Goal: Task Accomplishment & Management: Use online tool/utility

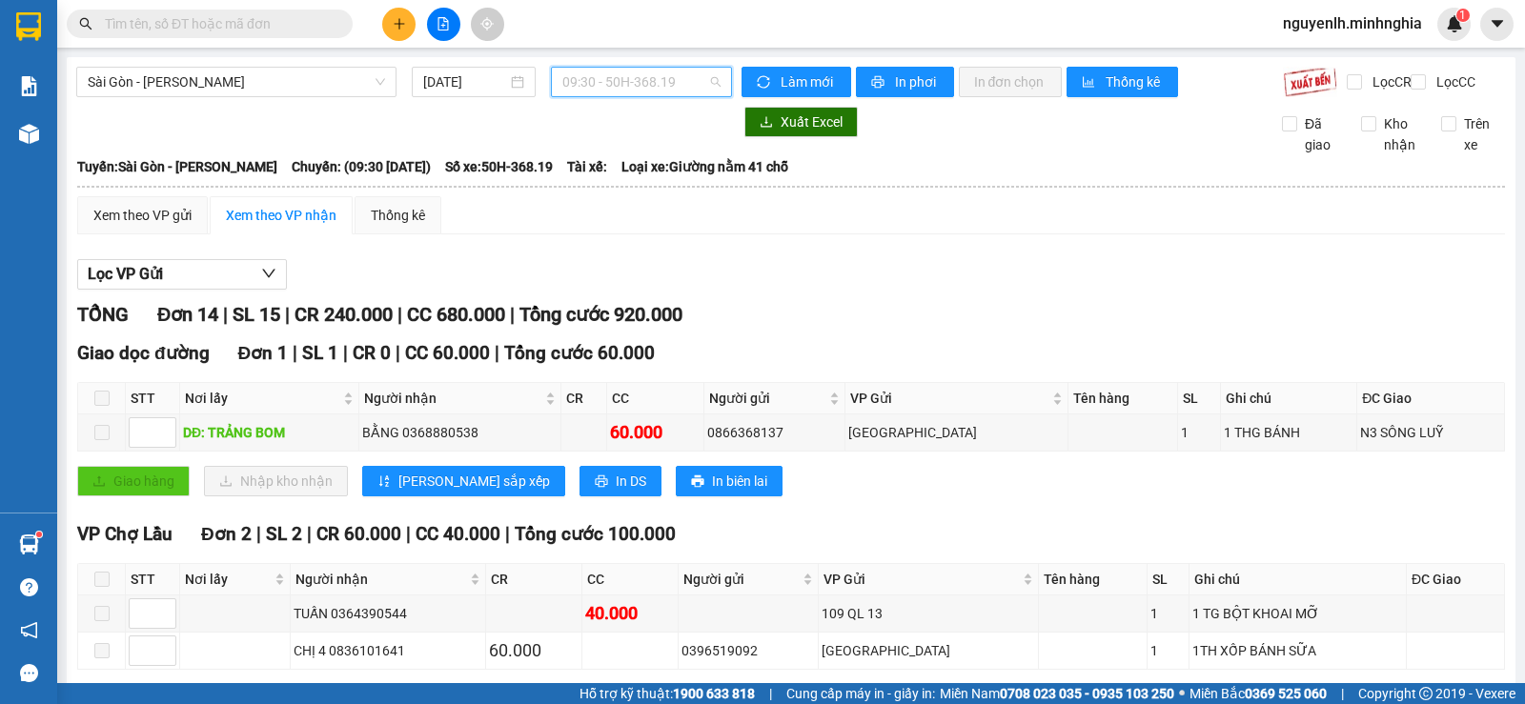
click at [661, 89] on span "09:30 - 50H-368.19" at bounding box center [640, 82] width 157 height 29
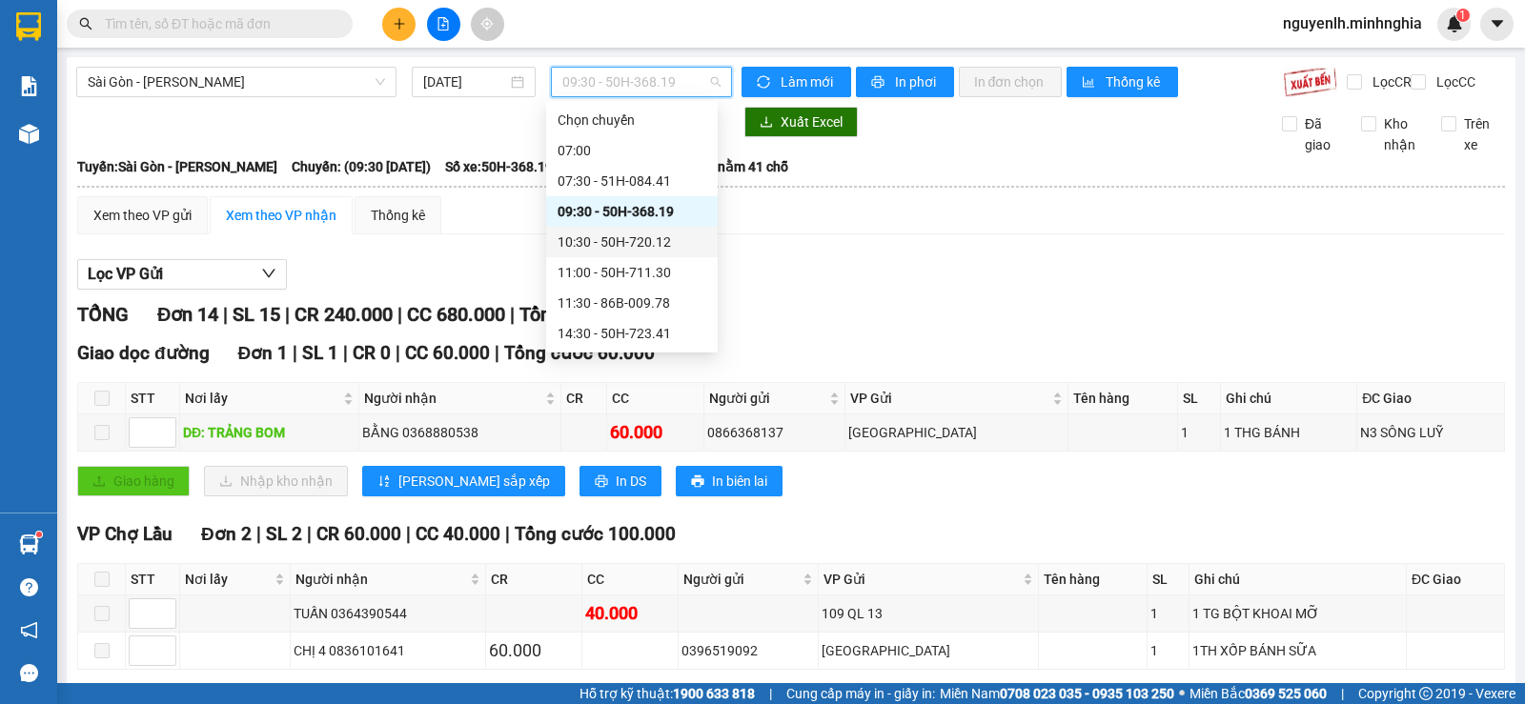
click at [671, 236] on div "10:30 - 50H-720.12" at bounding box center [631, 242] width 149 height 21
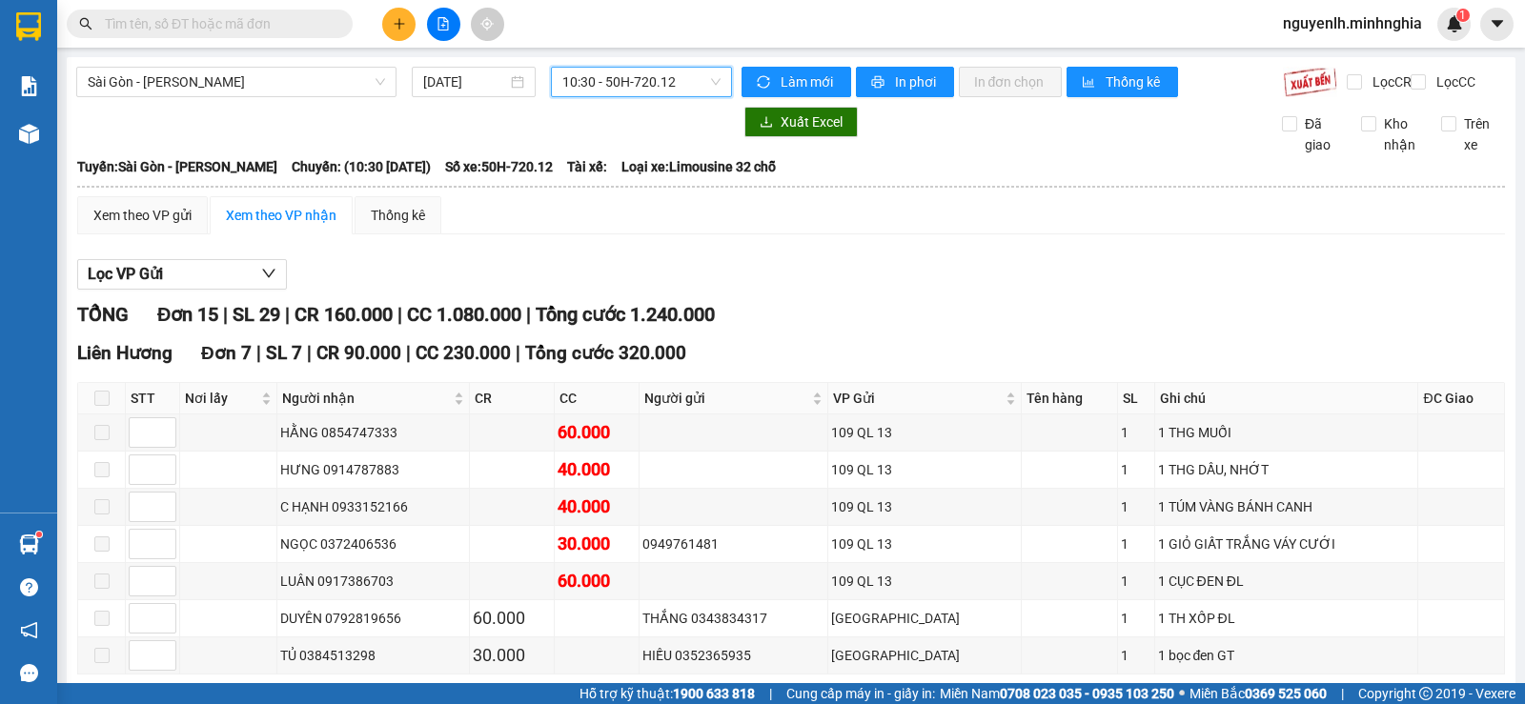
scroll to position [95, 0]
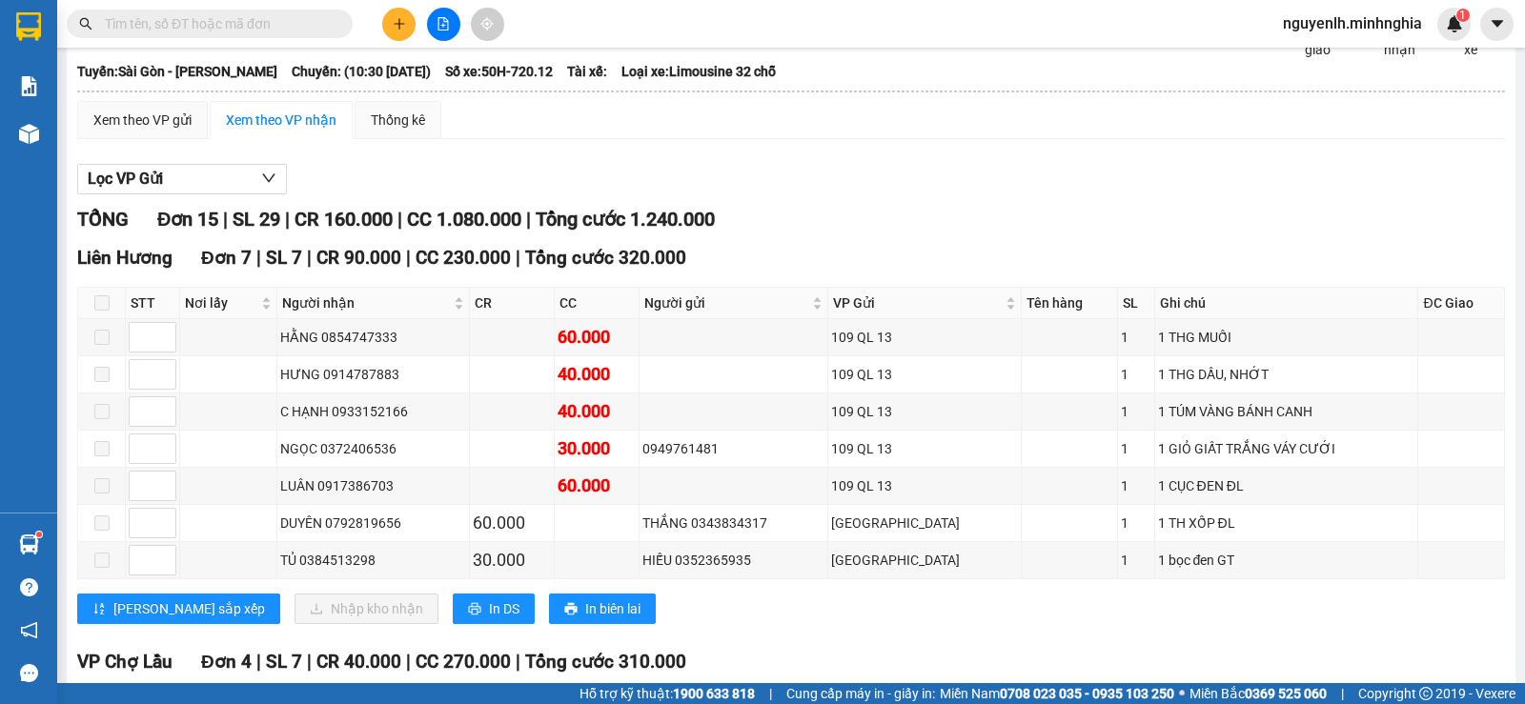
click at [205, 19] on input "text" at bounding box center [217, 23] width 225 height 21
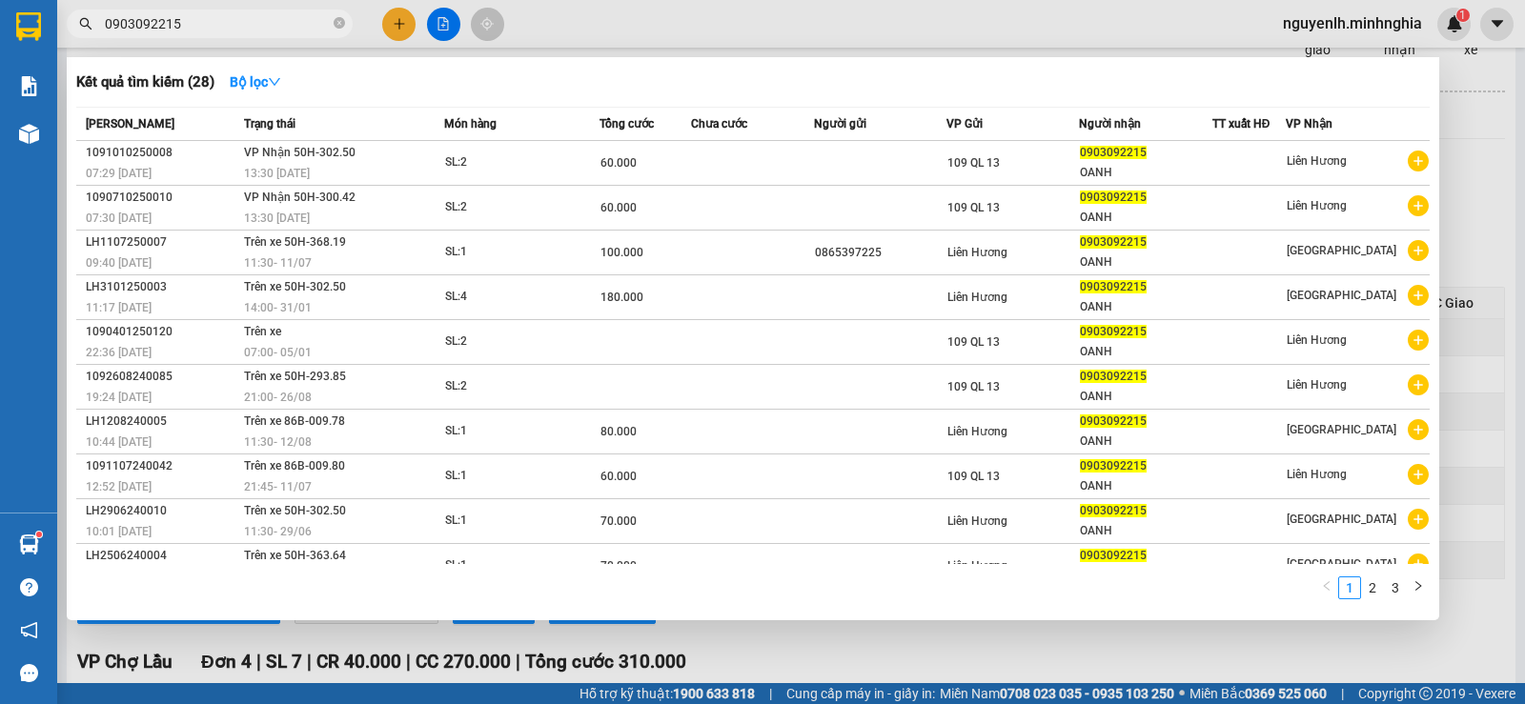
click at [194, 30] on input "0903092215" at bounding box center [217, 23] width 225 height 21
type input "0903092215"
drag, startPoint x: 434, startPoint y: 20, endPoint x: 456, endPoint y: 23, distance: 23.0
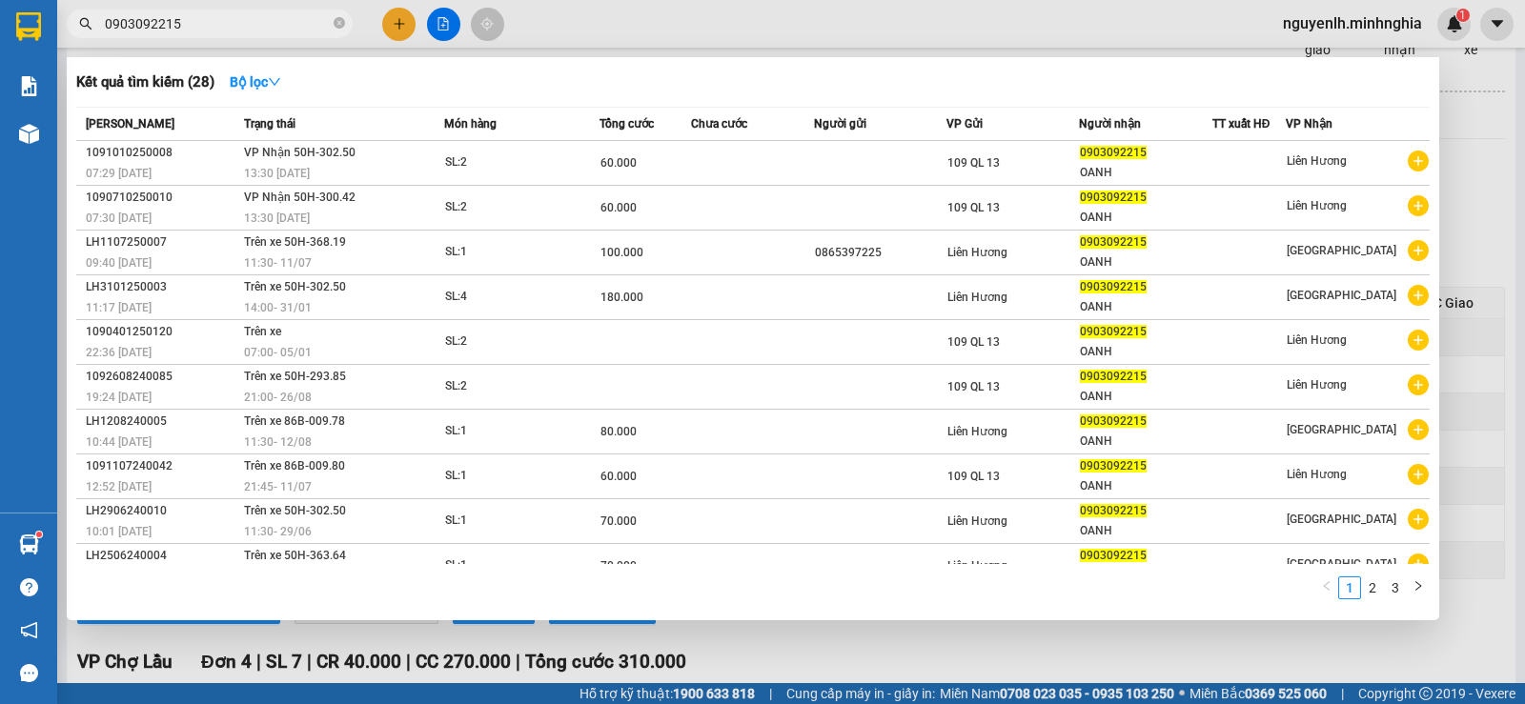
click at [438, 20] on div at bounding box center [762, 352] width 1525 height 704
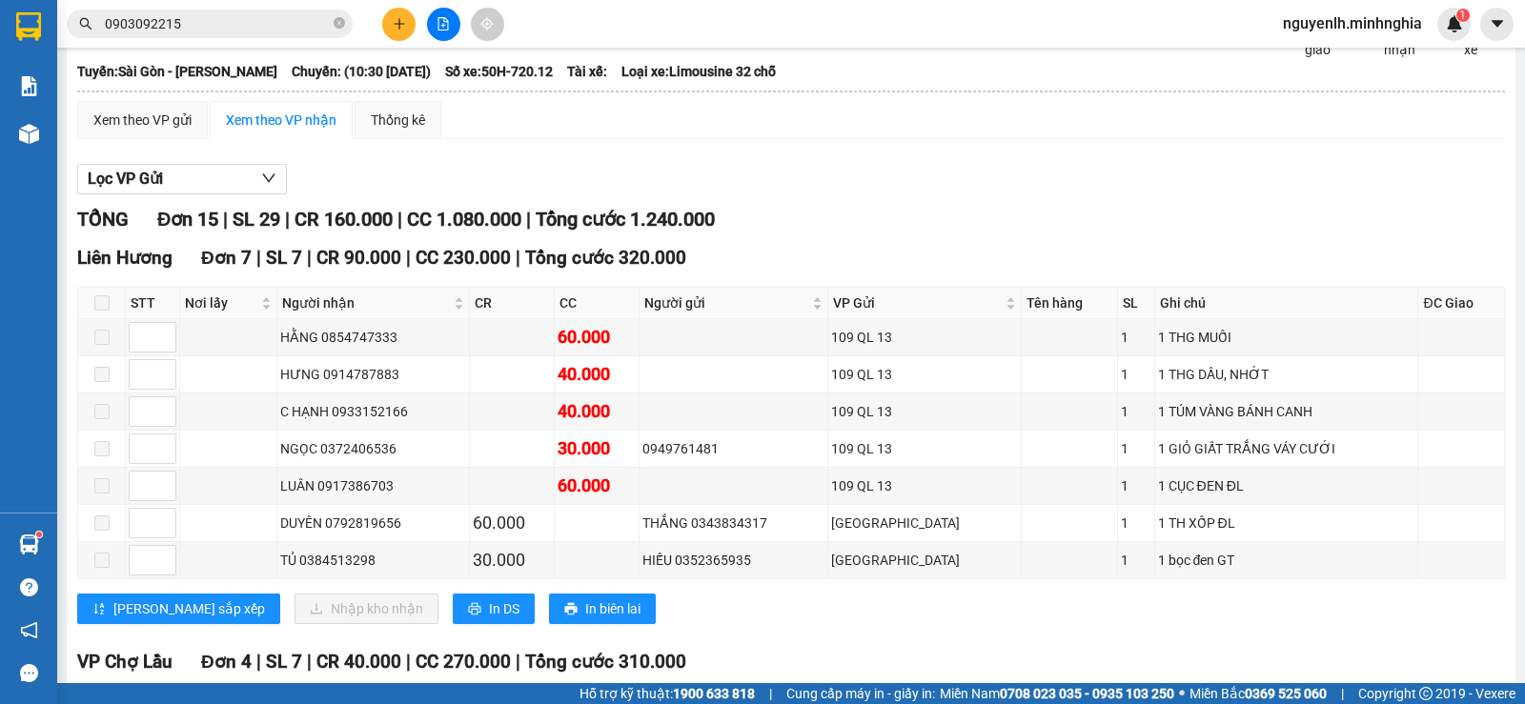
scroll to position [0, 0]
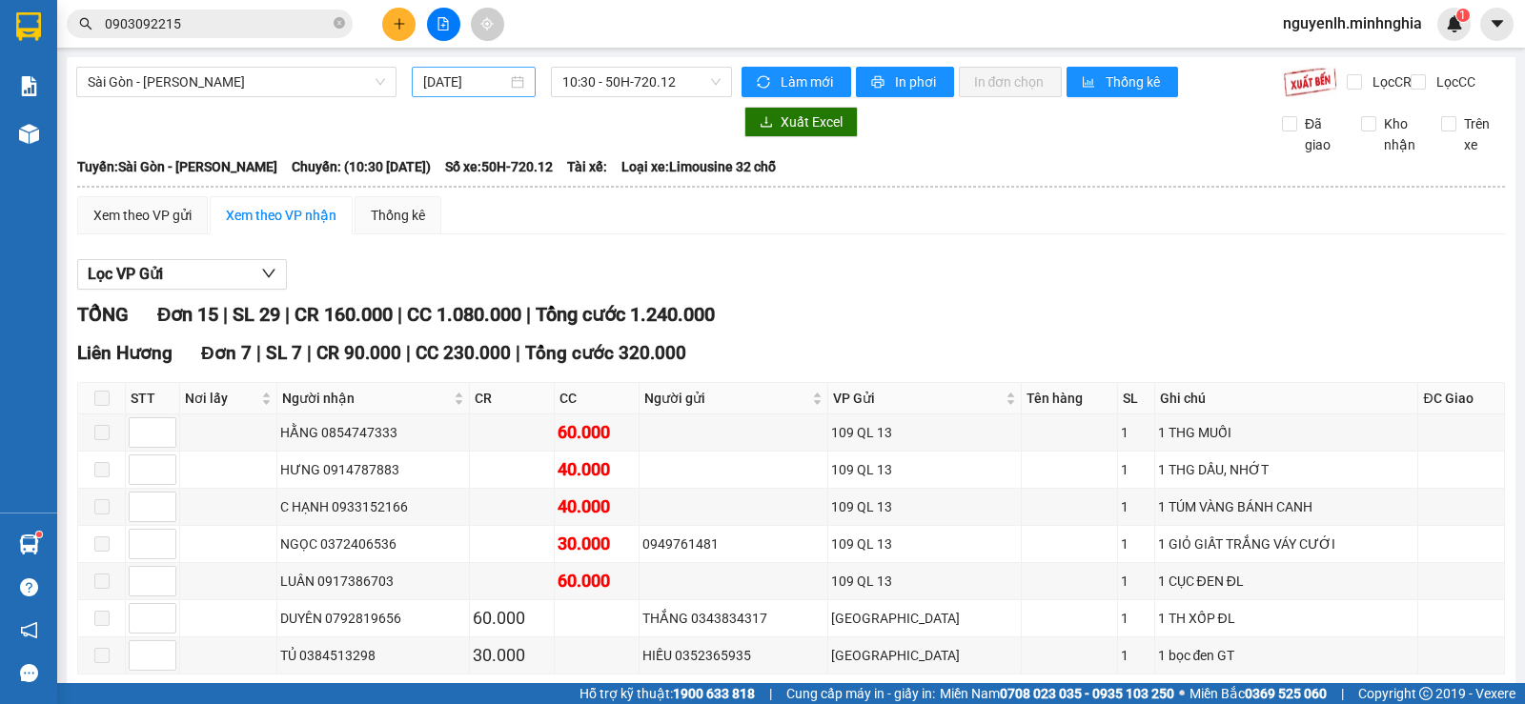
click at [524, 81] on div "[DATE]" at bounding box center [474, 82] width 125 height 30
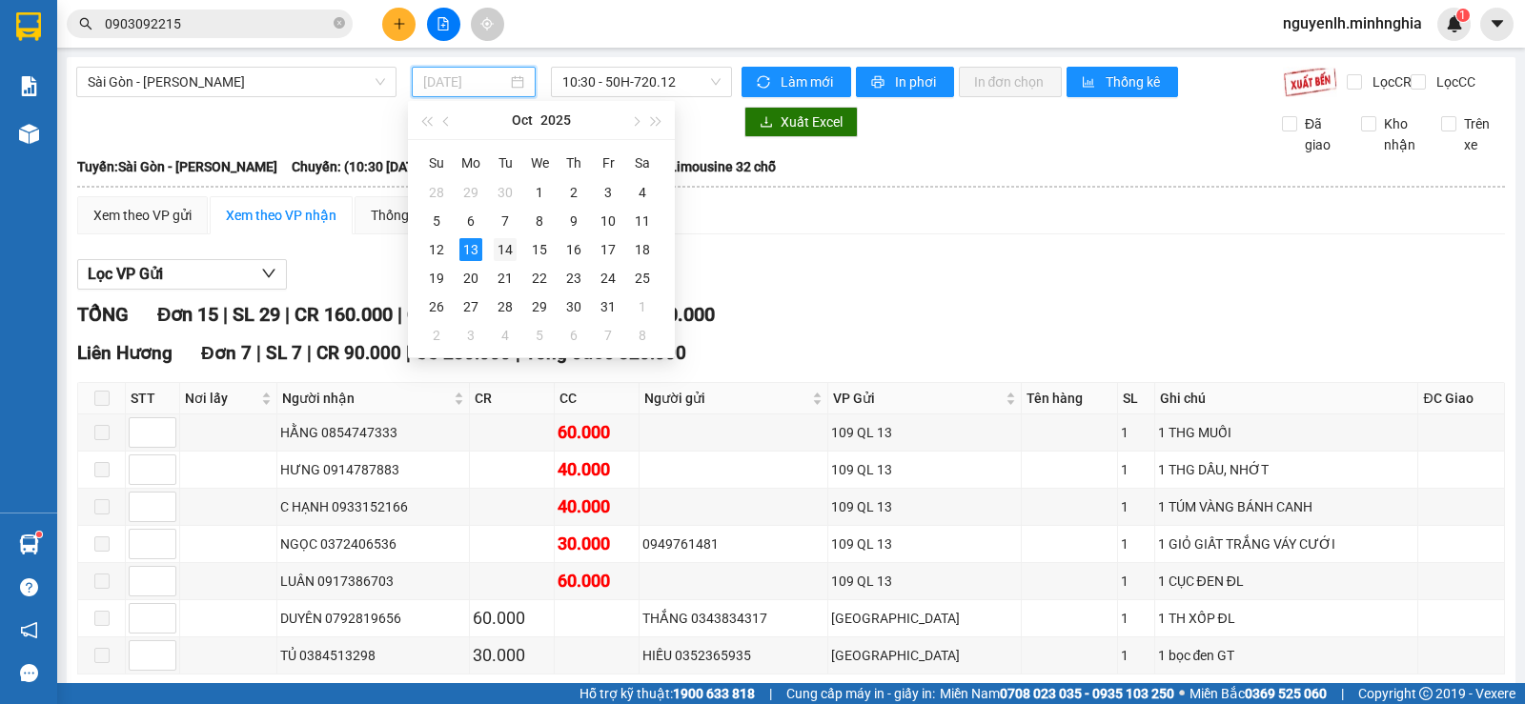
click at [505, 253] on div "14" at bounding box center [505, 249] width 23 height 23
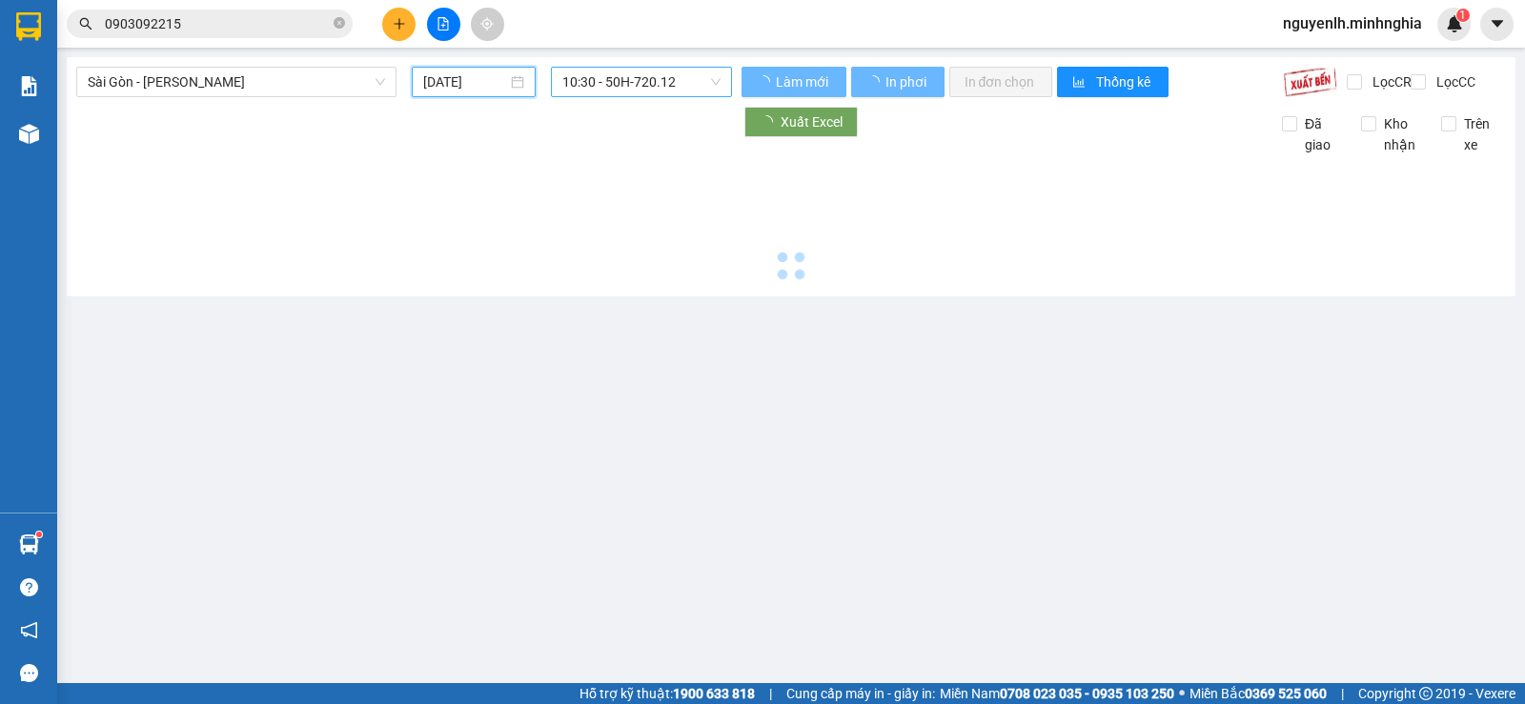
type input "[DATE]"
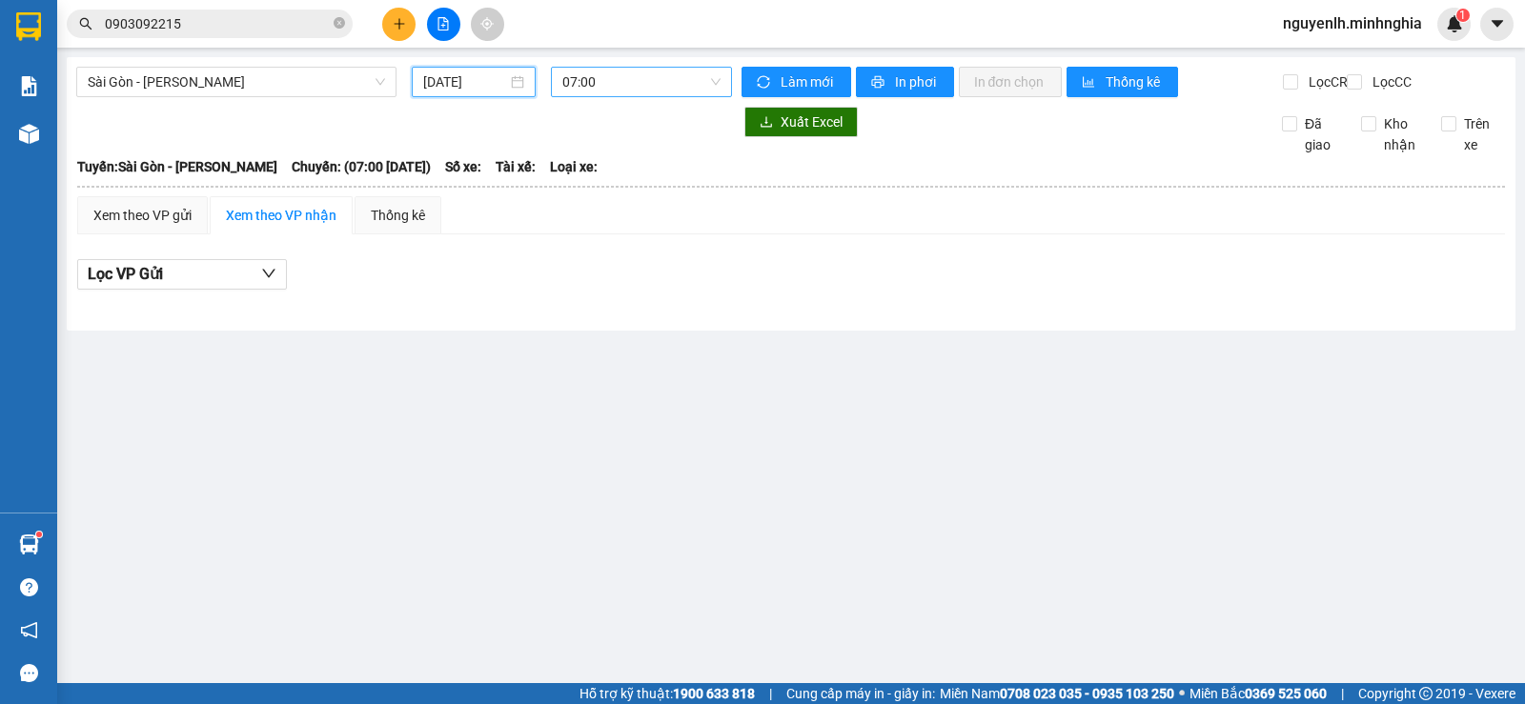
click at [617, 71] on span "07:00" at bounding box center [640, 82] width 157 height 29
